Goal: Task Accomplishment & Management: Use online tool/utility

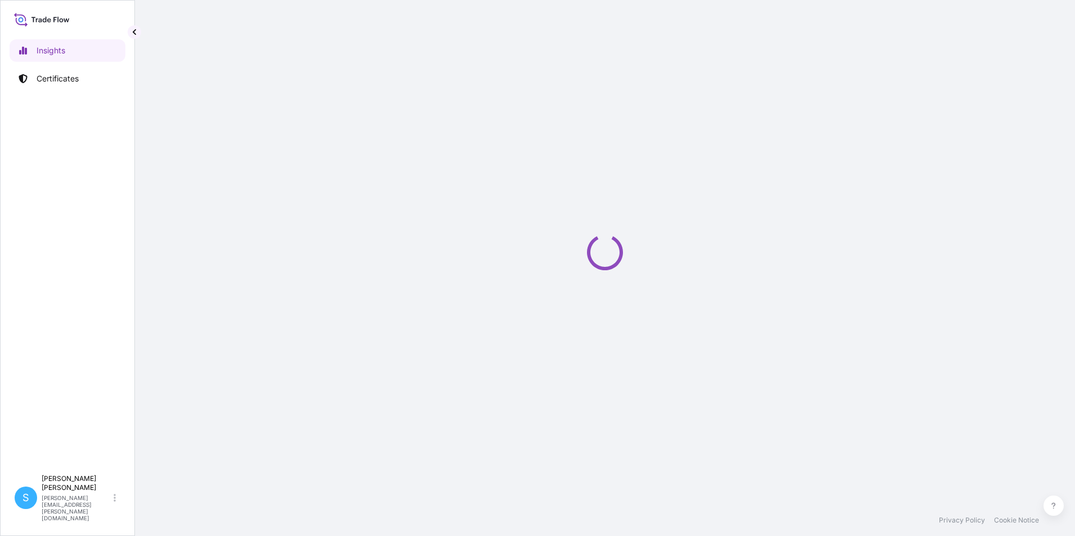
select select "2025"
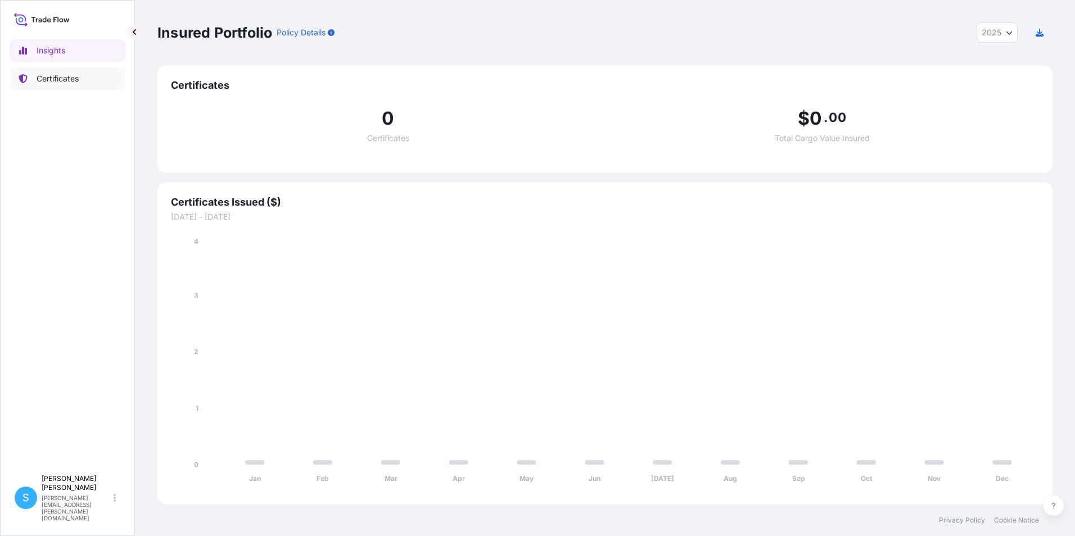
click at [60, 83] on p "Certificates" at bounding box center [58, 78] width 42 height 11
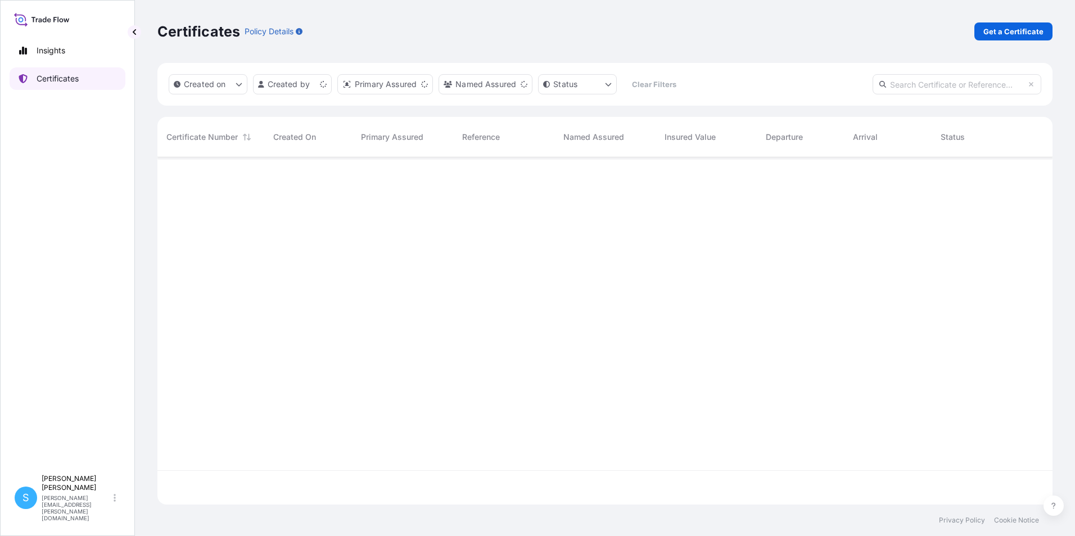
scroll to position [345, 886]
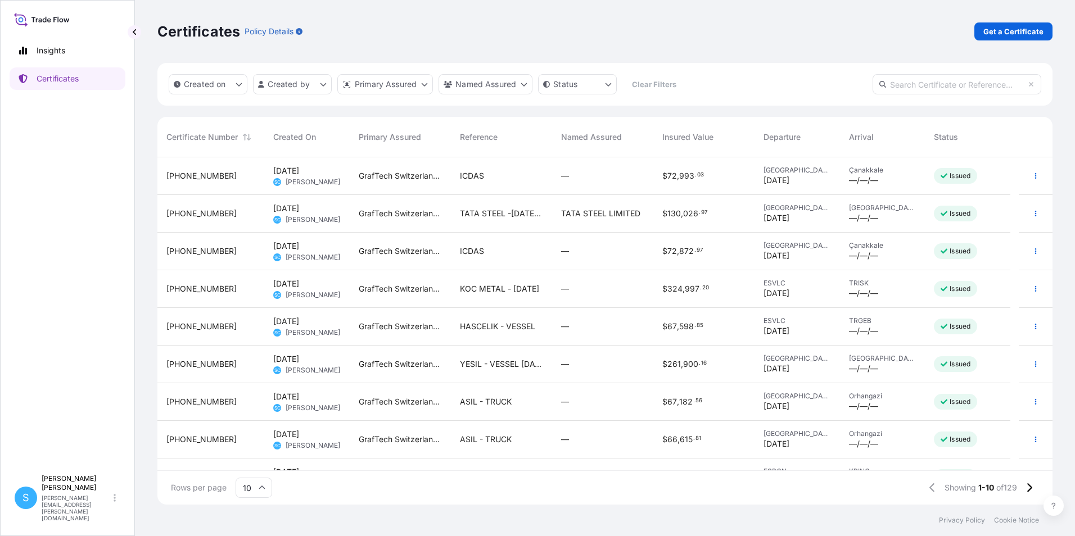
click at [489, 373] on div "YESIL - VESSEL [DATE]" at bounding box center [501, 365] width 101 height 38
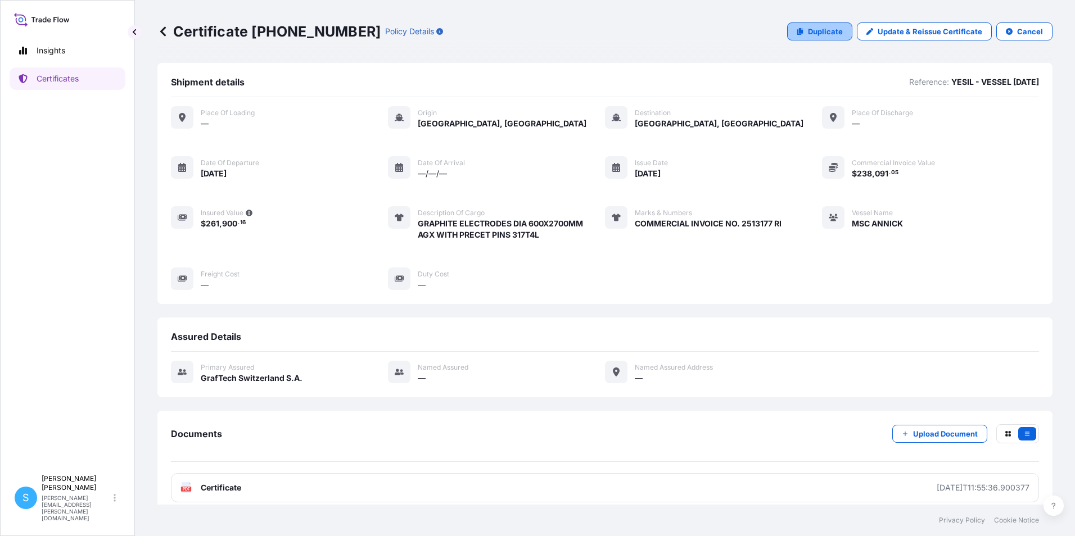
click at [808, 31] on p "Duplicate" at bounding box center [825, 31] width 35 height 11
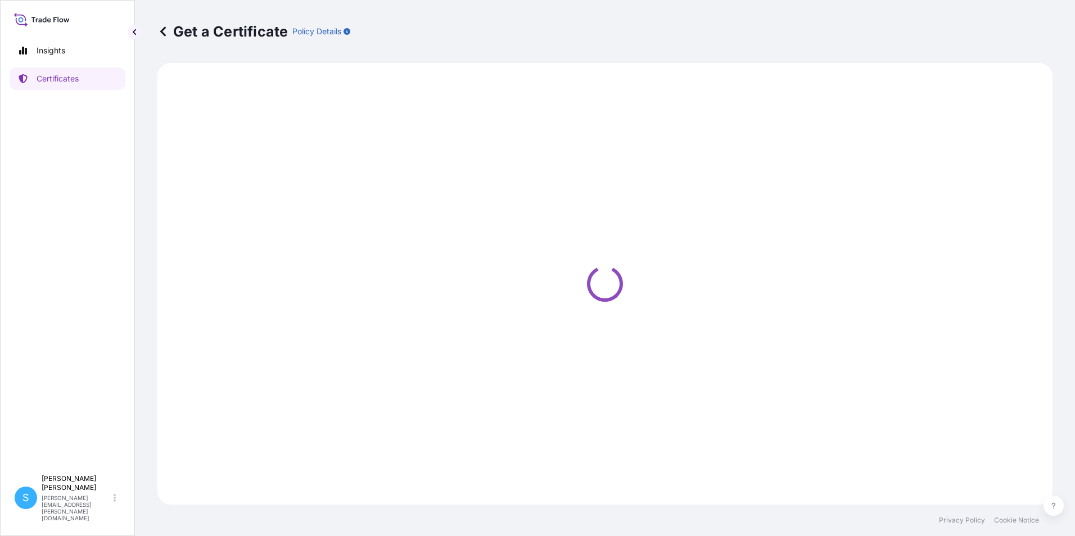
select select "Ocean Vessel"
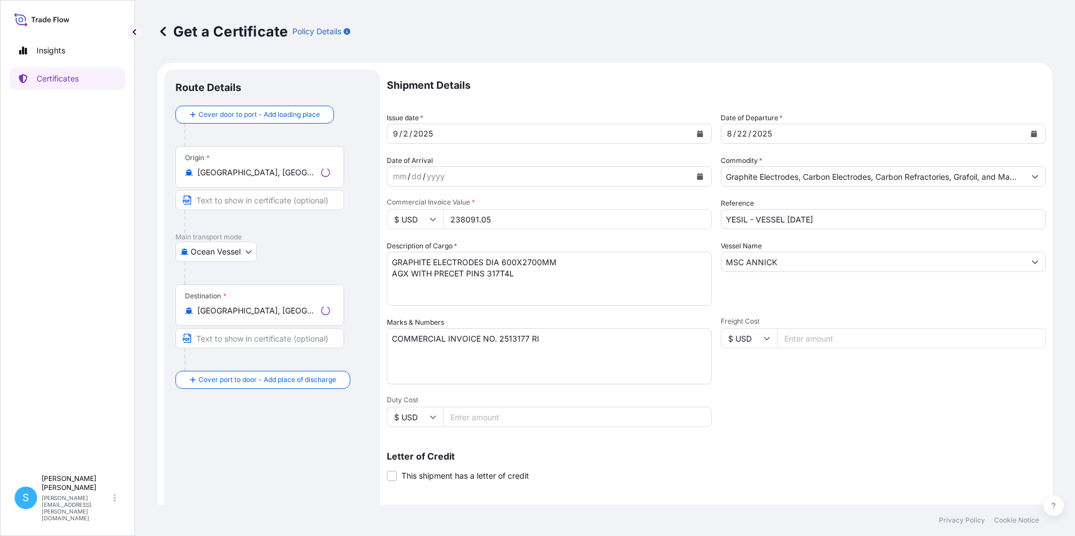
select select "31801"
click at [485, 137] on div "9 / 2 / 2025" at bounding box center [538, 134] width 303 height 20
click at [697, 136] on icon "Calendar" at bounding box center [700, 133] width 6 height 7
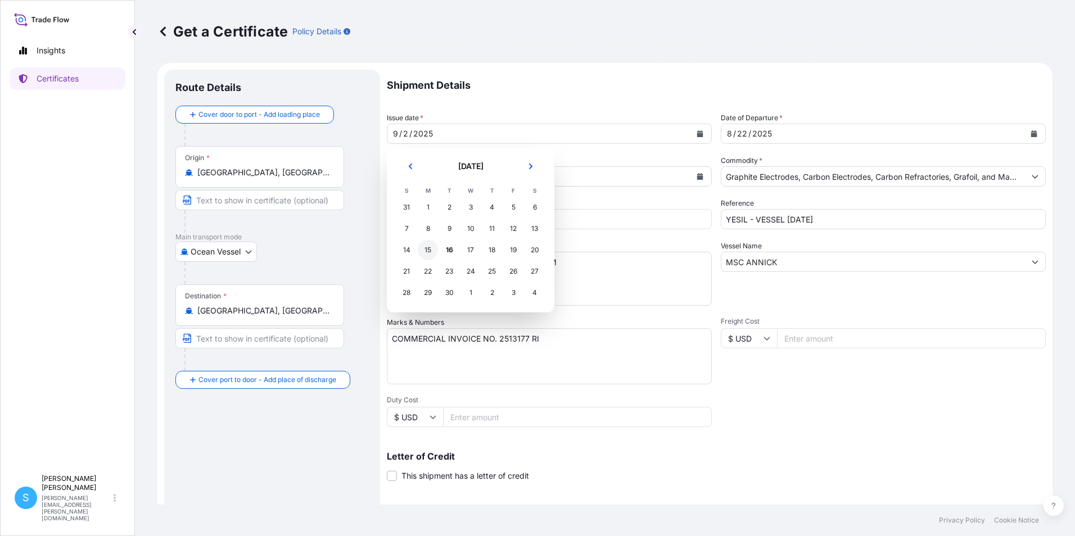
click at [430, 253] on div "15" at bounding box center [428, 250] width 20 height 20
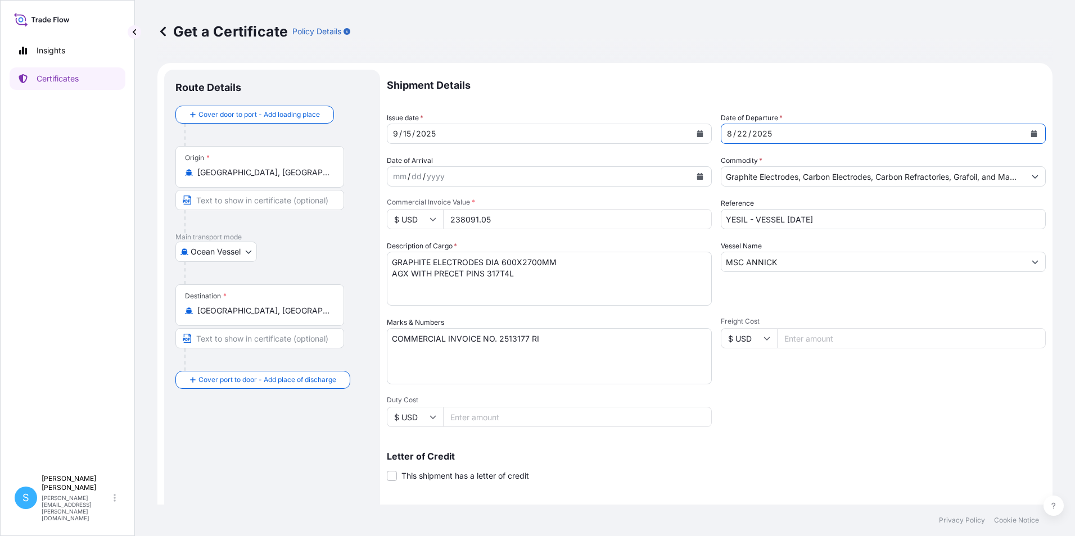
click at [787, 136] on div "8 / 22 / 2025" at bounding box center [872, 134] width 303 height 20
click at [1030, 135] on button "Calendar" at bounding box center [1034, 134] width 18 height 18
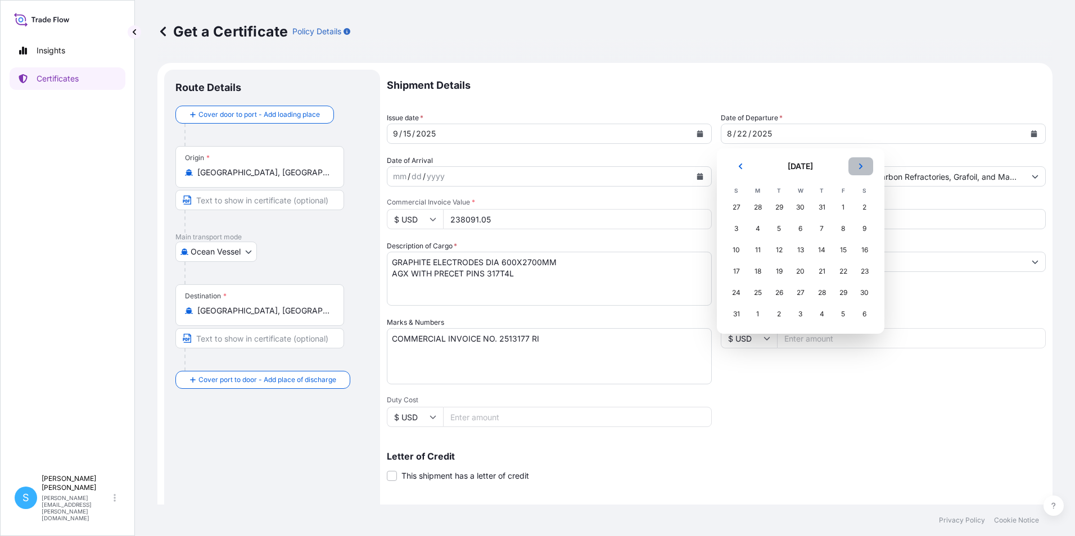
click at [858, 170] on button "Next" at bounding box center [860, 166] width 25 height 18
click at [758, 255] on div "15" at bounding box center [757, 250] width 20 height 20
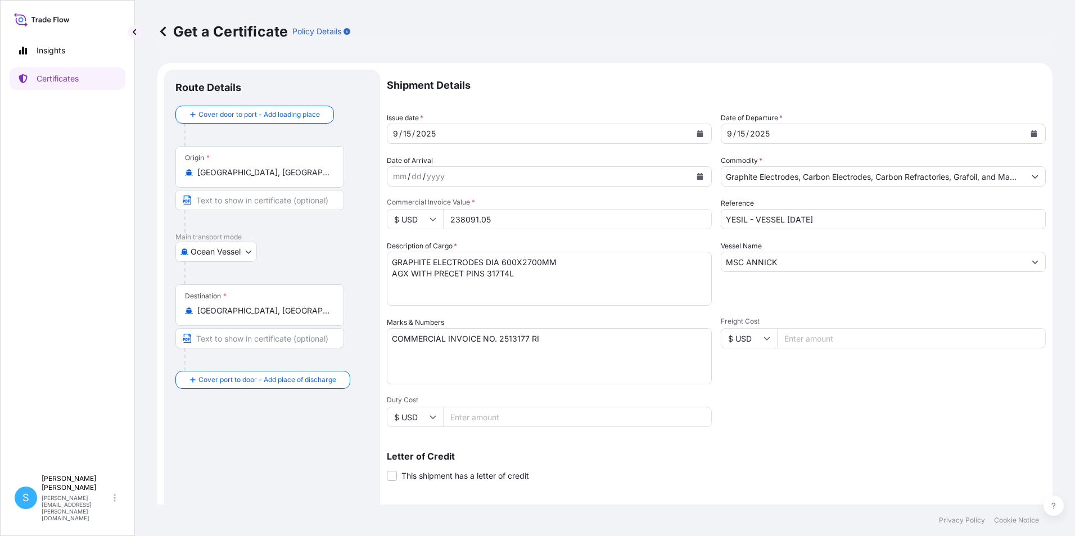
click at [516, 218] on input "238091.05" at bounding box center [577, 219] width 269 height 20
drag, startPoint x: 513, startPoint y: 218, endPoint x: 429, endPoint y: 218, distance: 83.7
click at [429, 218] on div "$ USD 238091.05" at bounding box center [549, 219] width 325 height 20
drag, startPoint x: 451, startPoint y: 220, endPoint x: 529, endPoint y: 220, distance: 78.7
click at [529, 220] on input "238091" at bounding box center [577, 219] width 269 height 20
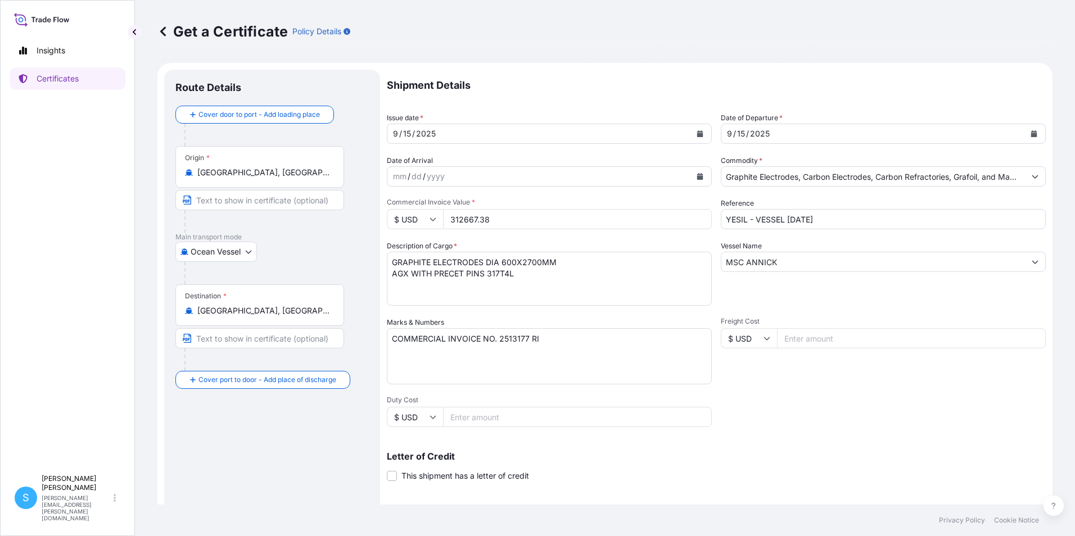
type input "312667.38"
click at [567, 289] on textarea "GRAPHITE ELECTRODES DIA 600X2700MM AGX WITH PRECET PINS 317T4L" at bounding box center [549, 279] width 325 height 54
click at [526, 341] on textarea "COMMERCIAL INVOICE NO. 2513177 RI" at bounding box center [549, 356] width 325 height 56
type textarea "COMMERCIAL INVOICE NO. 2513267 RI"
drag, startPoint x: 827, startPoint y: 219, endPoint x: 822, endPoint y: 212, distance: 8.1
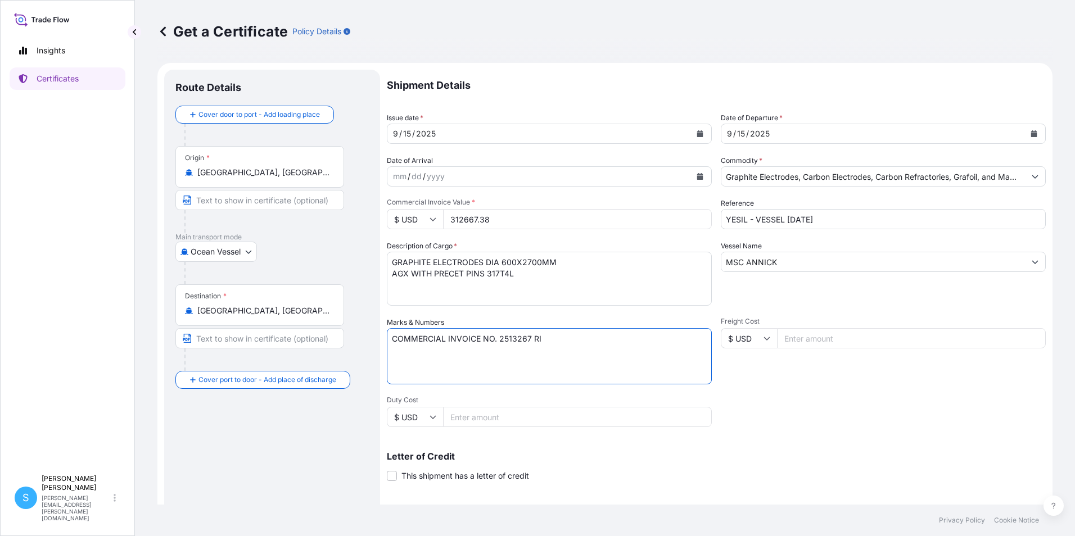
click at [826, 219] on input "YESIL - VESSEL [DATE]" at bounding box center [883, 219] width 325 height 20
type input "YESIL - VESSEL [DATE]"
click at [780, 255] on input "MSC ANNICK" at bounding box center [872, 262] width 303 height 20
drag, startPoint x: 787, startPoint y: 261, endPoint x: 716, endPoint y: 239, distance: 74.1
click at [703, 263] on div "Shipment Details Issue date * 9 / 15 / 2025 Date of Departure * 9 / 15 / 2025 D…" at bounding box center [716, 338] width 659 height 536
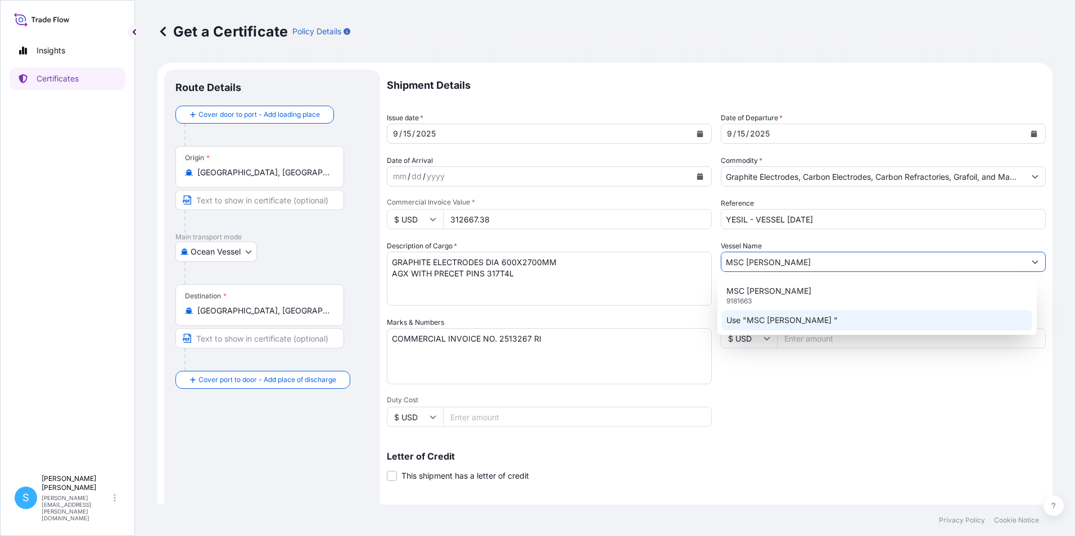
click at [815, 323] on div "Use "MSC MATILDE "" at bounding box center [877, 320] width 311 height 20
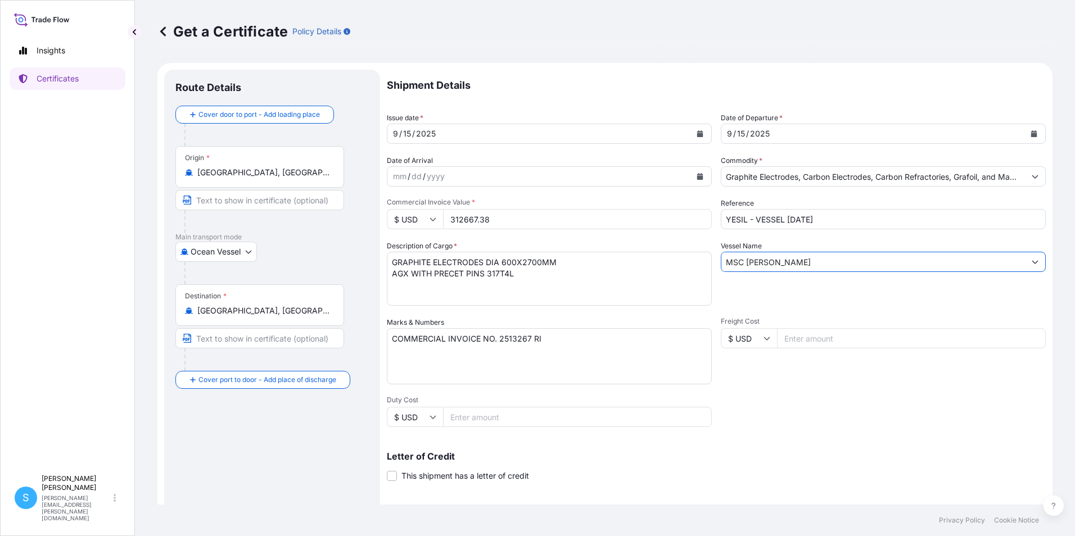
type input "MSC MATILDE"
click at [824, 411] on div "Shipment Details Issue date * 9 / 15 / 2025 Date of Departure * 9 / 15 / 2025 D…" at bounding box center [716, 338] width 659 height 536
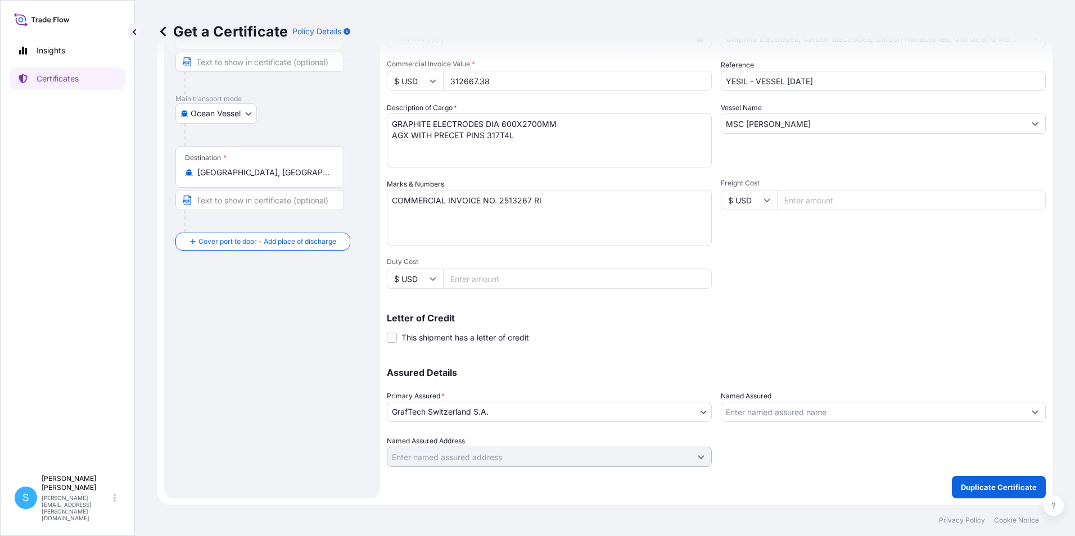
scroll to position [139, 0]
click at [985, 486] on p "Duplicate Certificate" at bounding box center [998, 486] width 76 height 11
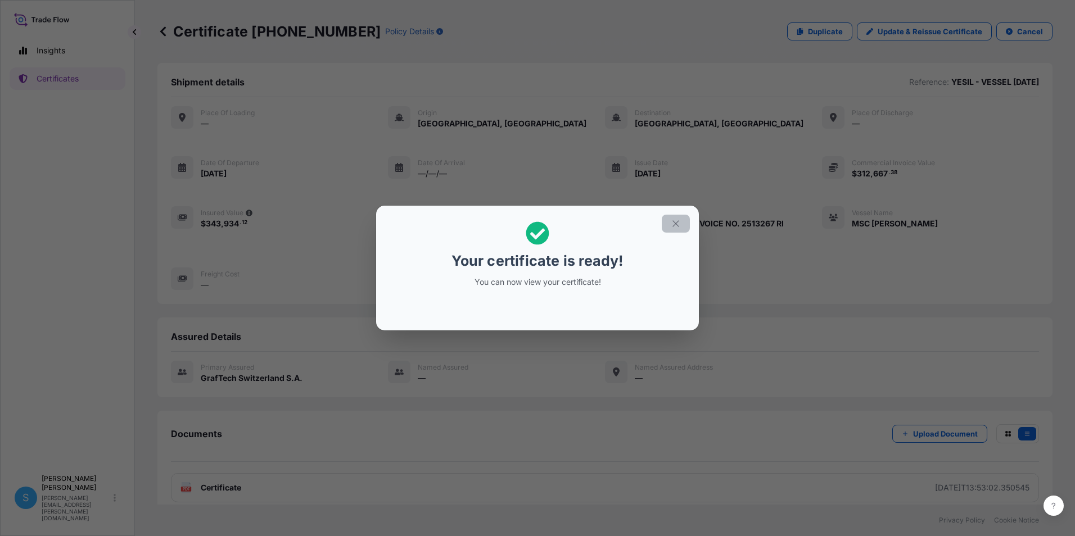
click at [672, 225] on icon "button" at bounding box center [675, 224] width 10 height 10
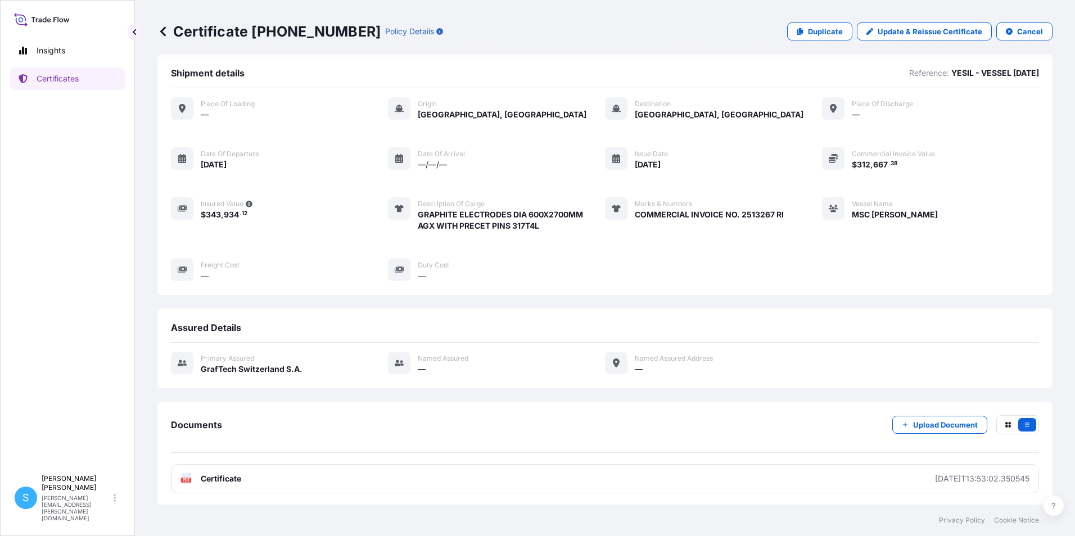
scroll to position [11, 0]
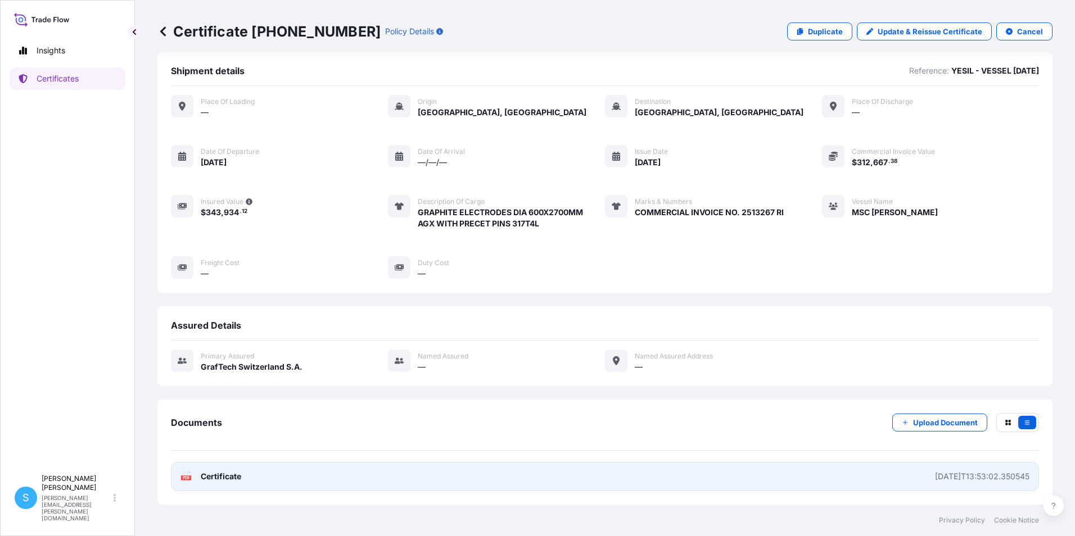
click at [315, 485] on link "PDF Certificate 2025-09-16T13:53:02.350545" at bounding box center [605, 476] width 868 height 29
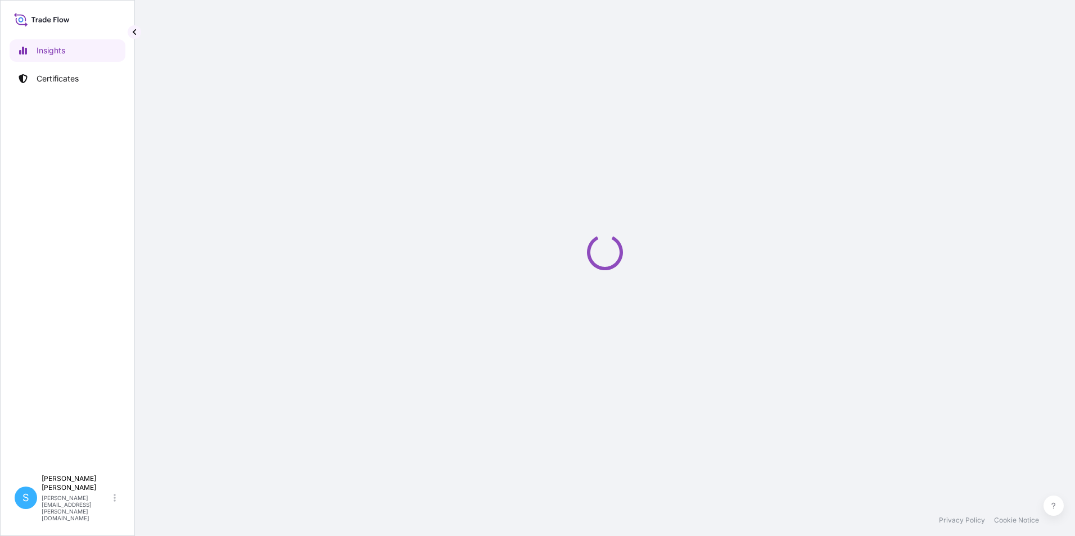
select select "2025"
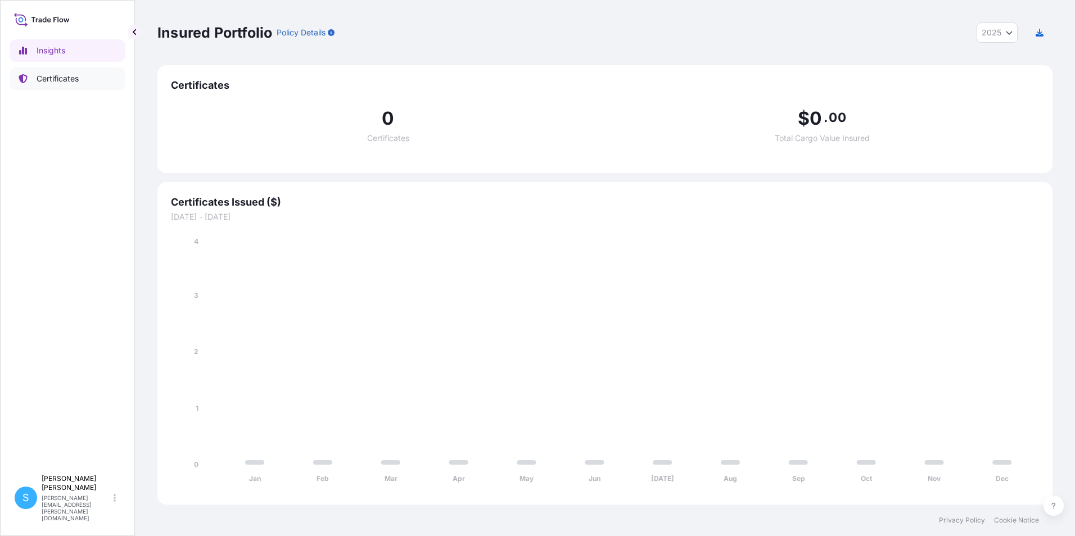
click at [71, 81] on p "Certificates" at bounding box center [58, 78] width 42 height 11
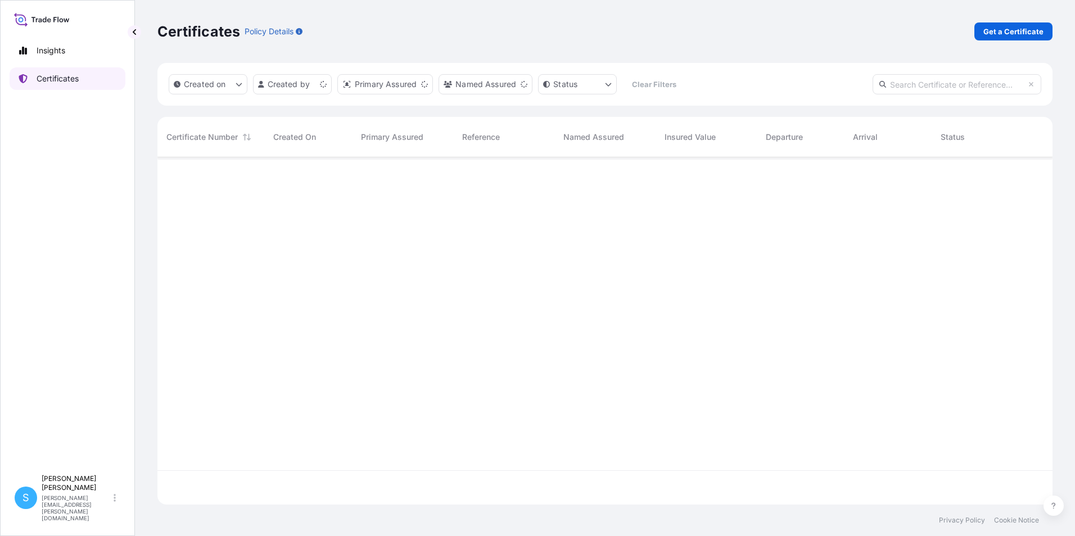
scroll to position [345, 886]
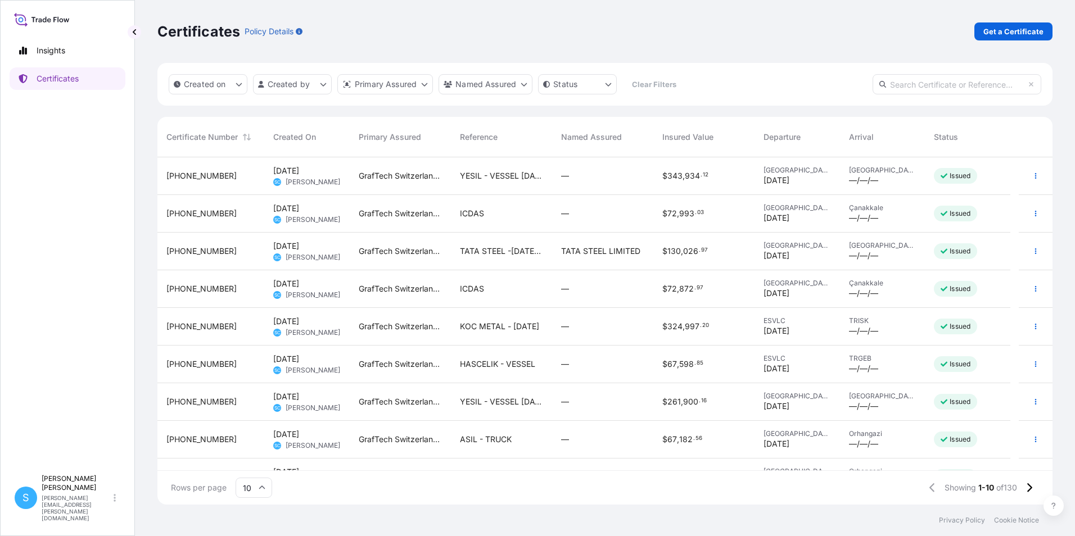
click at [518, 223] on div "ICDAS" at bounding box center [501, 214] width 101 height 38
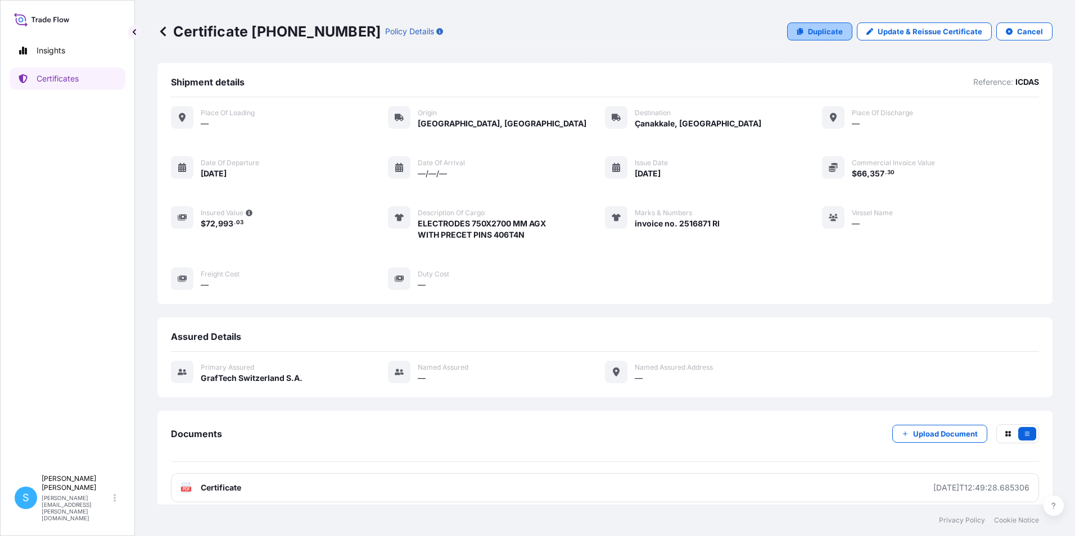
click at [828, 33] on p "Duplicate" at bounding box center [825, 31] width 35 height 11
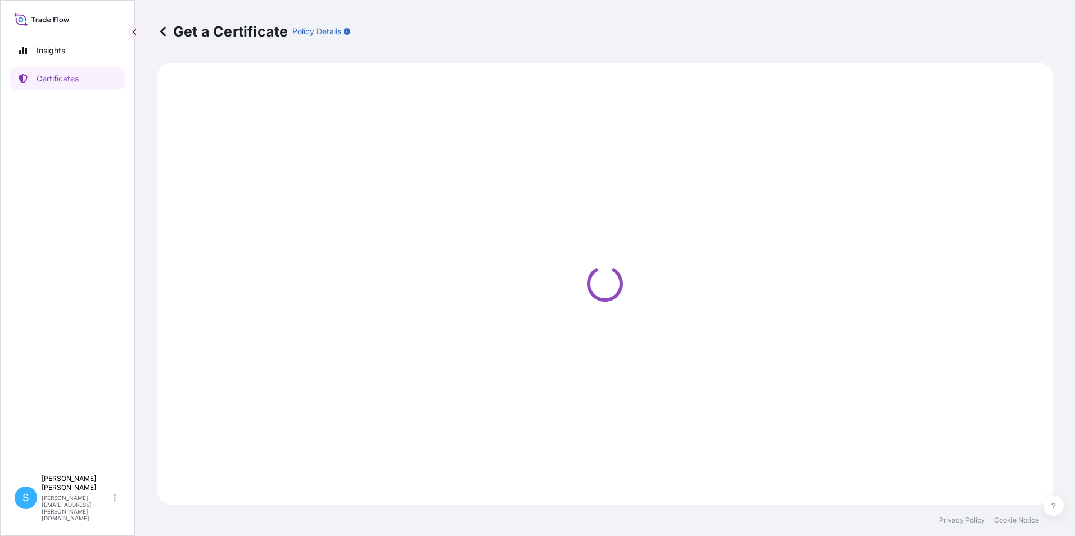
select select "Road"
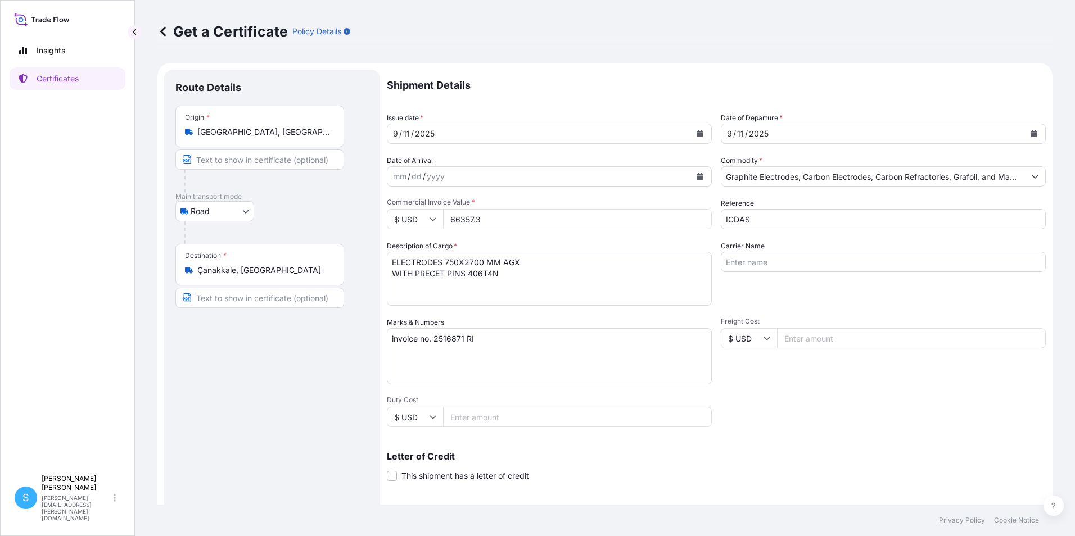
select select "31801"
click at [699, 135] on button "Calendar" at bounding box center [700, 134] width 18 height 18
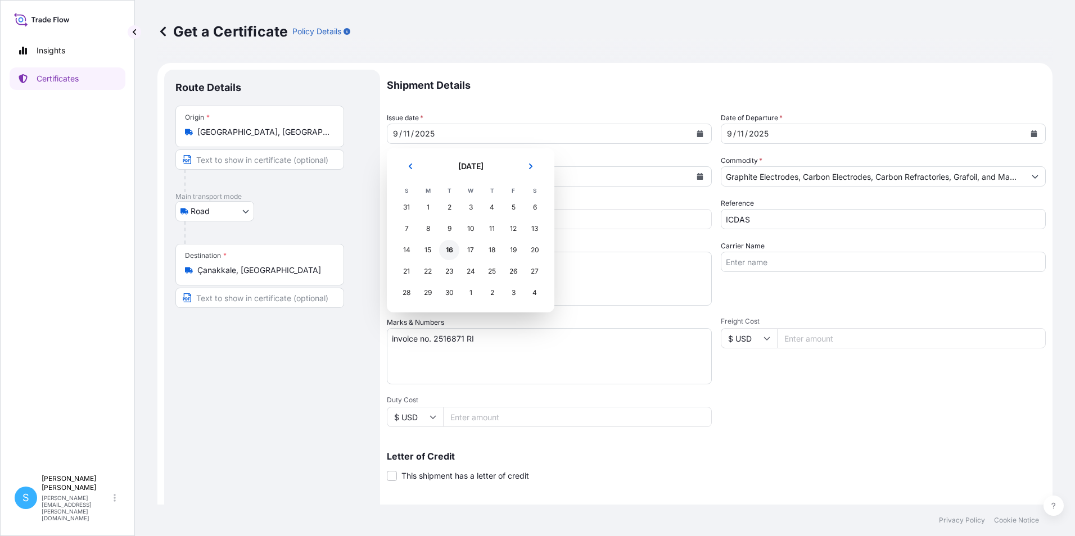
click at [448, 255] on div "16" at bounding box center [449, 250] width 20 height 20
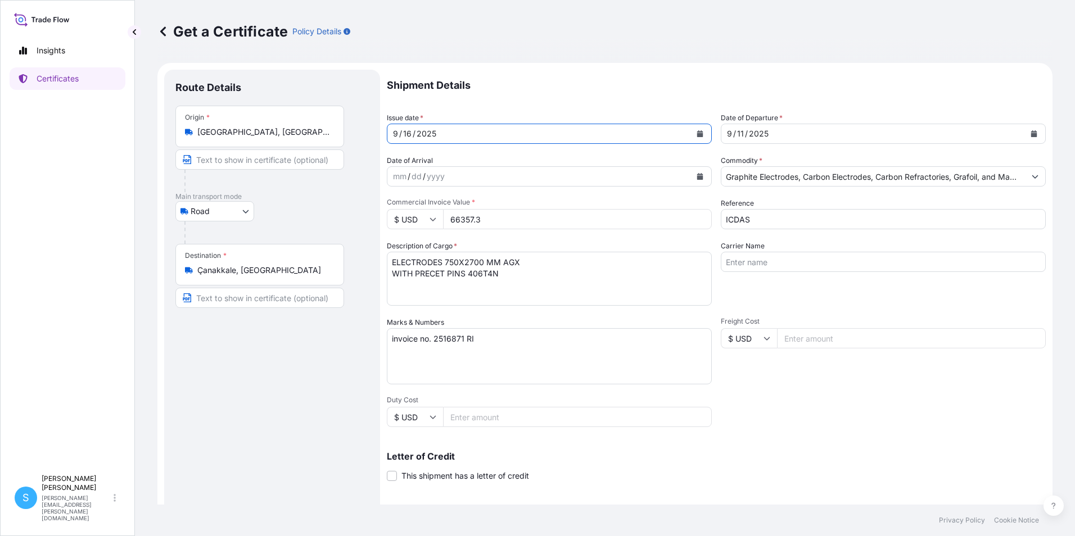
click at [1028, 137] on button "Calendar" at bounding box center [1034, 134] width 18 height 18
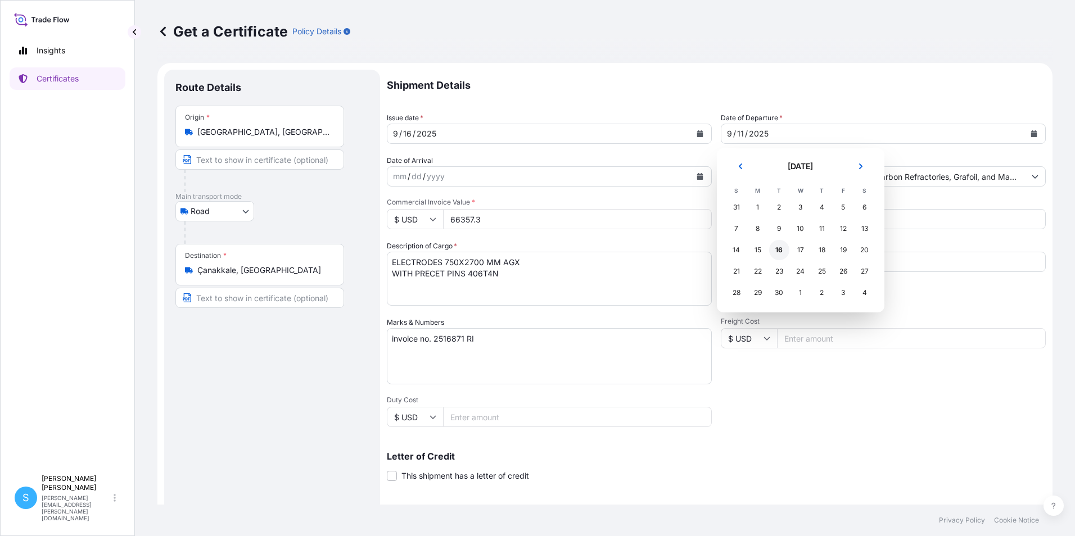
click at [773, 253] on div "16" at bounding box center [779, 250] width 20 height 20
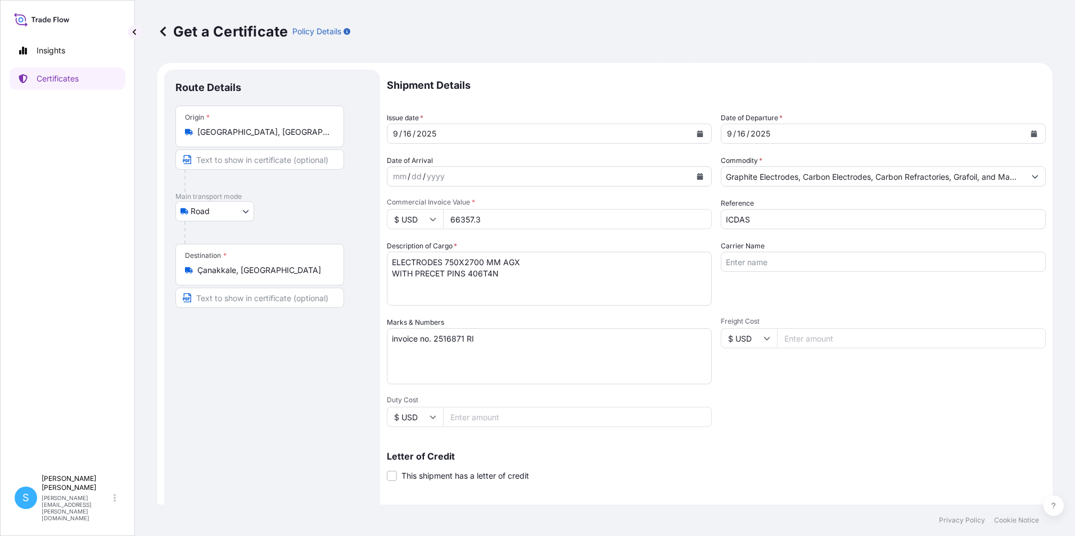
click at [538, 212] on input "66357.3" at bounding box center [577, 219] width 269 height 20
drag, startPoint x: 461, startPoint y: 207, endPoint x: 437, endPoint y: 216, distance: 25.8
click at [437, 216] on div "$ USD 66357.3" at bounding box center [549, 219] width 325 height 20
type input "66021.00"
click at [466, 339] on textarea "invoice no. 2516871 RI" at bounding box center [549, 356] width 325 height 56
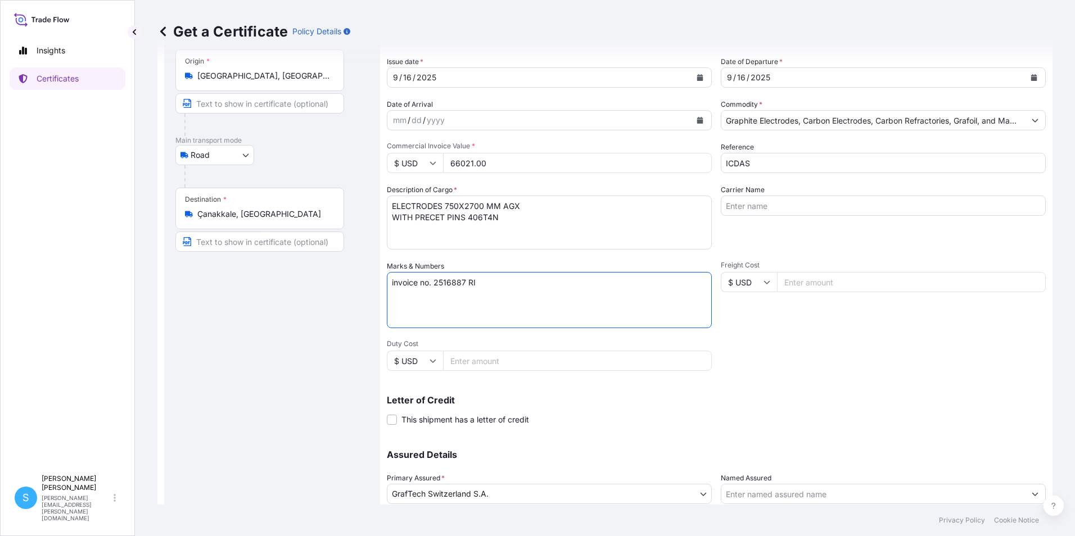
scroll to position [139, 0]
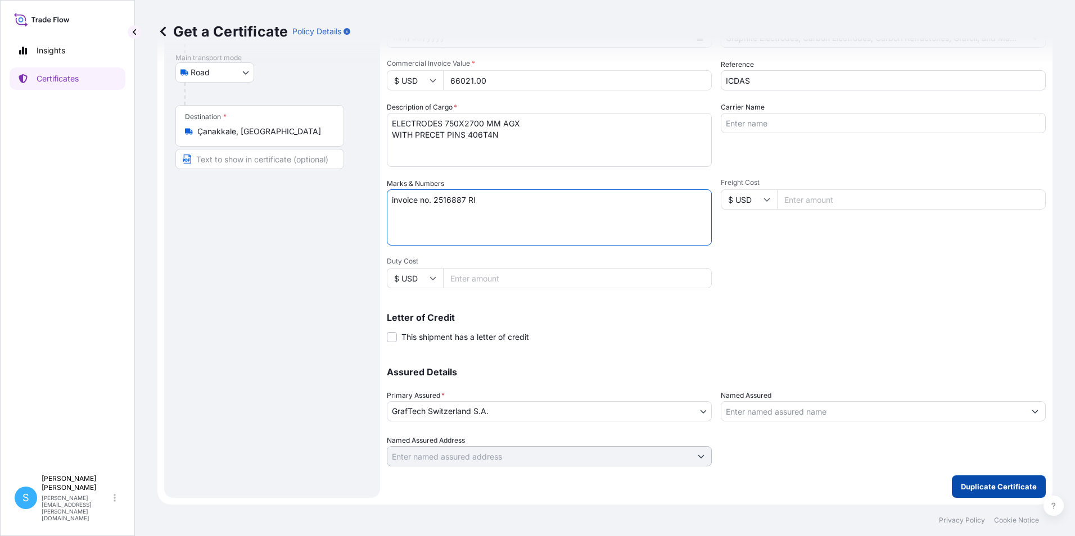
type textarea "invoice no. 2516887 RI"
click at [992, 483] on p "Duplicate Certificate" at bounding box center [998, 486] width 76 height 11
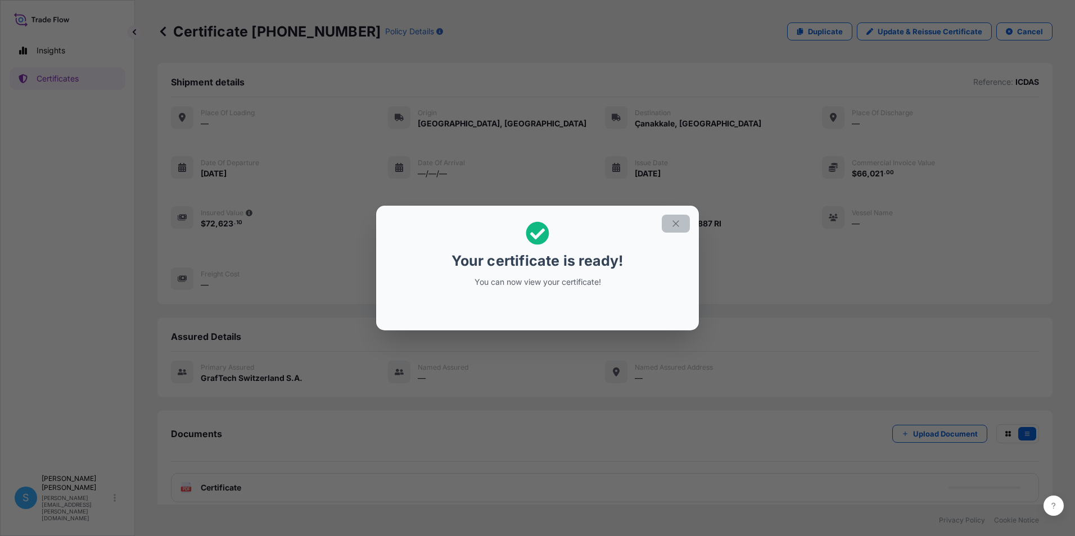
click at [679, 223] on icon "button" at bounding box center [675, 224] width 10 height 10
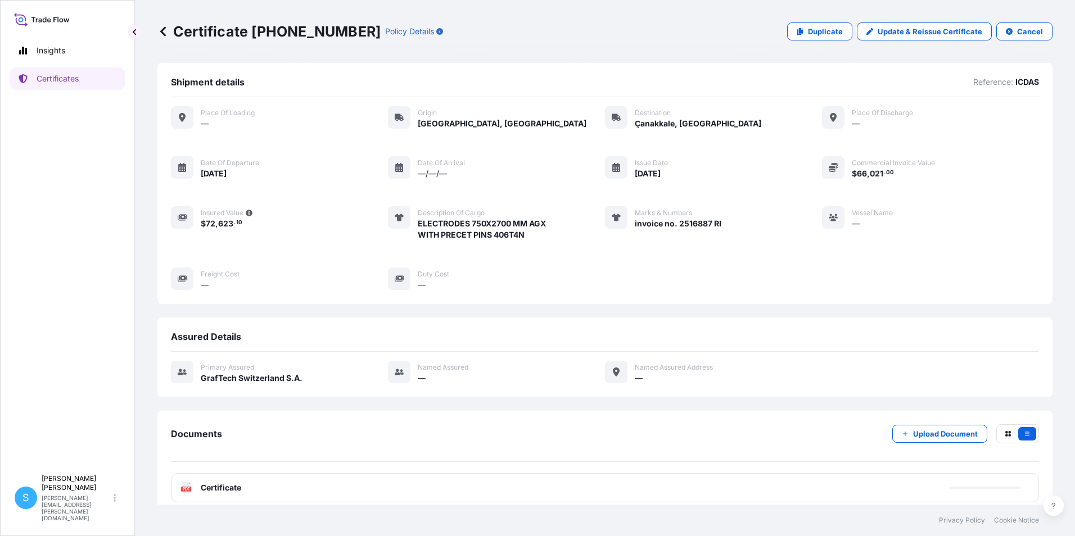
click at [263, 495] on div "PDF Certificate" at bounding box center [605, 487] width 868 height 29
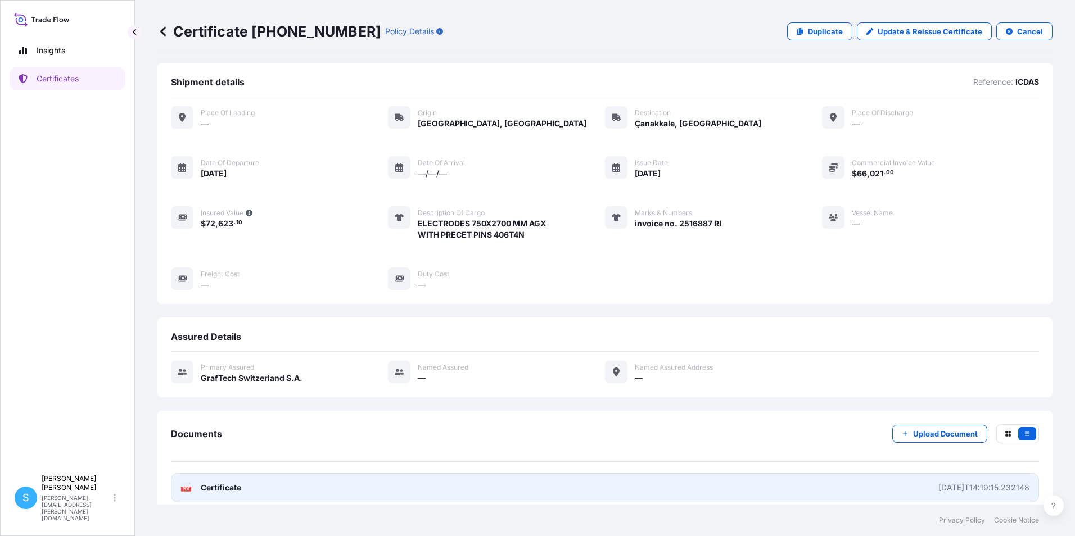
click at [209, 493] on link "PDF Certificate [DATE]T14:19:15.232148" at bounding box center [605, 487] width 868 height 29
